Goal: Information Seeking & Learning: Learn about a topic

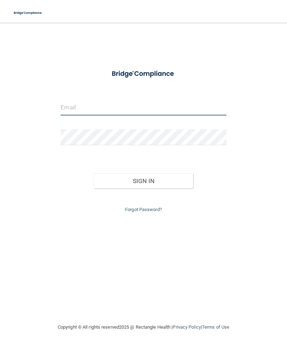
click at [154, 105] on input "email" at bounding box center [143, 107] width 165 height 16
type input "[EMAIL_ADDRESS][DOMAIN_NAME]"
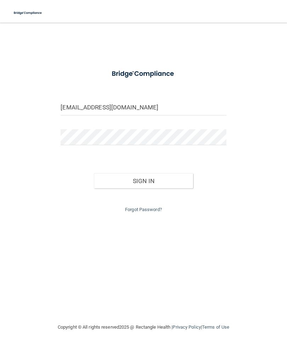
click at [143, 179] on button "Sign In" at bounding box center [143, 181] width 99 height 16
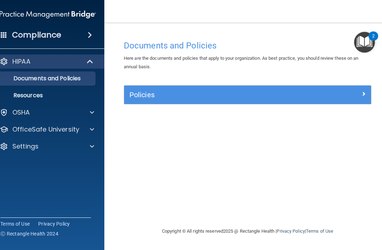
click at [23, 133] on p "OfficeSafe University" at bounding box center [45, 129] width 67 height 8
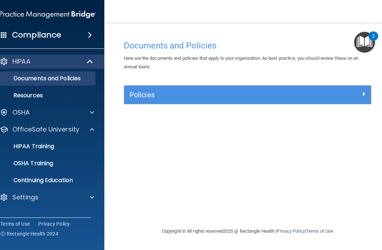
click at [48, 167] on p "OSHA Training" at bounding box center [24, 163] width 57 height 7
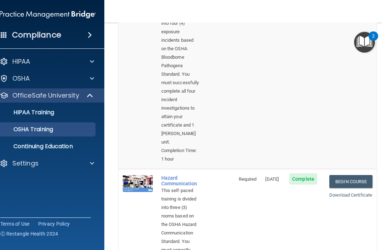
scroll to position [103, 0]
click at [357, 175] on link "Begin Course" at bounding box center [350, 181] width 43 height 13
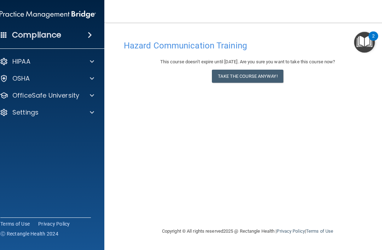
click at [252, 76] on button "Take the course anyway!" at bounding box center [247, 76] width 71 height 13
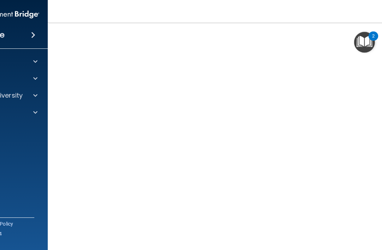
scroll to position [49, 0]
click at [371, 43] on img "Open Resource Center, 2 new notifications" at bounding box center [364, 42] width 21 height 21
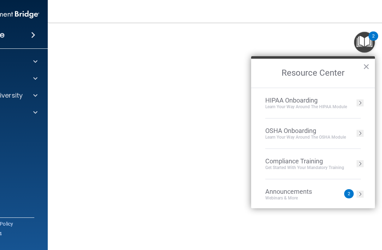
click at [363, 166] on button "Resource Center" at bounding box center [360, 163] width 7 height 7
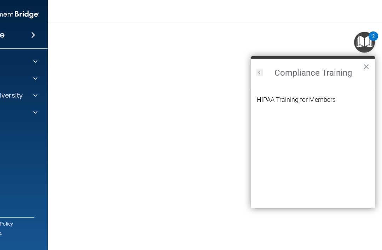
scroll to position [0, 0]
click at [363, 71] on button "×" at bounding box center [366, 66] width 7 height 11
